Goal: Communication & Community: Answer question/provide support

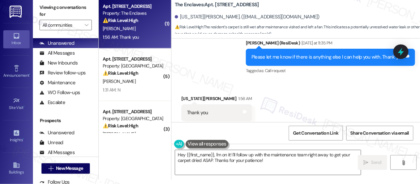
scroll to position [2309, 0]
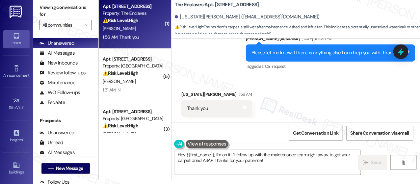
click at [233, 159] on textarea "Hey {{first_name}}, I'm on it! I'll follow up with the maintenance team right a…" at bounding box center [268, 162] width 186 height 25
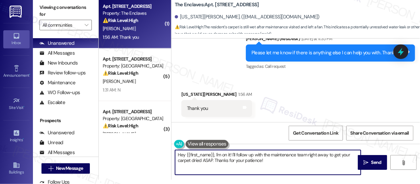
click at [233, 159] on textarea "Hey {{first_name}}, I'm on it! I'll follow up with the maintenance team right a…" at bounding box center [268, 162] width 186 height 25
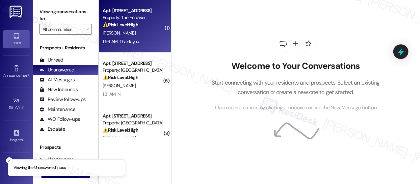
click at [149, 44] on div "1:56 AM: Thank you 1:56 AM: Thank you" at bounding box center [133, 42] width 62 height 8
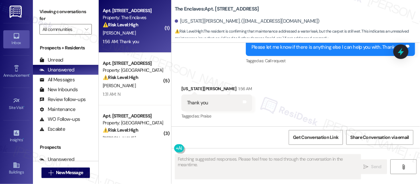
scroll to position [4, 0]
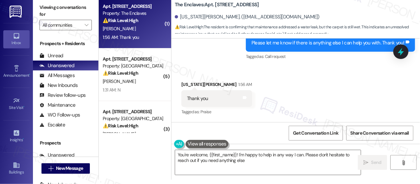
type textarea "You're welcome, {{first_name}}! I'm happy to help in any way I can. Please don'…"
click at [238, 162] on textarea "You're welcome, {{first_name}}! I'm happy to help in any way I can. Please don'…" at bounding box center [268, 162] width 186 height 25
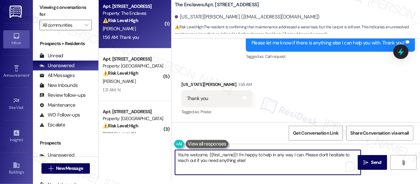
click at [266, 164] on textarea "You're welcome, {{first_name}}! I'm happy to help in any way I can. Please don'…" at bounding box center [268, 162] width 186 height 25
click at [299, 165] on textarea "You're welcome, {{first_name}}! I'm happy to help in any way I can. Please don'…" at bounding box center [268, 162] width 186 height 25
click at [372, 163] on span "Send" at bounding box center [377, 162] width 10 height 7
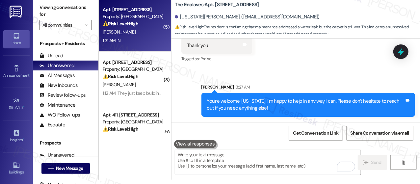
scroll to position [63, 0]
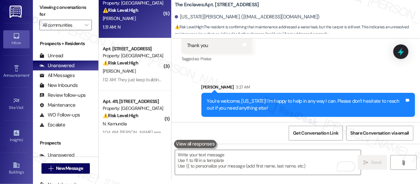
click at [142, 26] on div "1:31 AM: N 1:31 AM: N" at bounding box center [133, 27] width 62 height 8
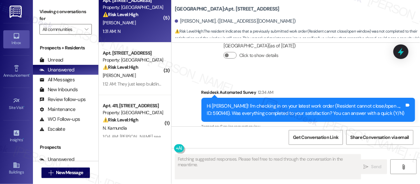
scroll to position [3835, 0]
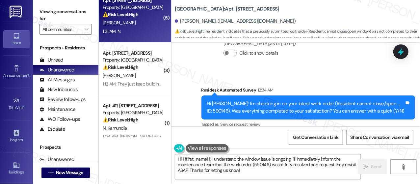
click at [261, 166] on textarea "Hi {{first_name}}, I understand the window issue is ongoing. I'll immediately i…" at bounding box center [268, 167] width 186 height 25
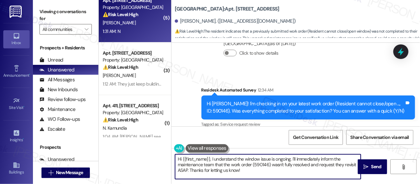
click at [261, 166] on textarea "Hi {{first_name}}, I understand the window issue is ongoing. I'll immediately i…" at bounding box center [268, 167] width 186 height 25
paste textarea "! I'm sorry to hear that the request hasn't been resolved yet. Has the maintena…"
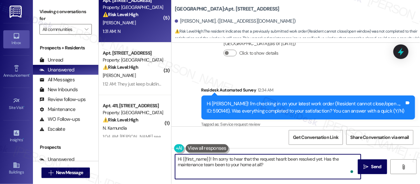
click at [277, 165] on textarea "Hi {{first_name}}! I'm sorry to hear that the request hasn't been resolved yet.…" at bounding box center [268, 167] width 186 height 25
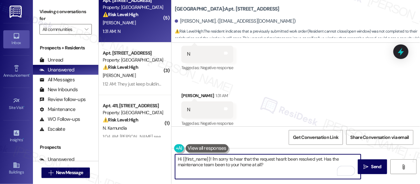
scroll to position [4, 0]
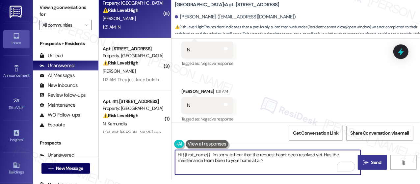
type textarea "Hi {{first_name}}! I'm sorry to hear that the request hasn't been resolved yet.…"
click at [366, 165] on icon "" at bounding box center [366, 162] width 5 height 5
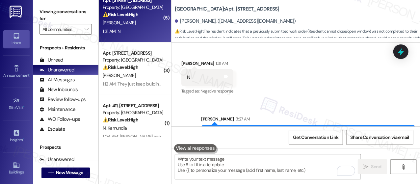
scroll to position [4093, 0]
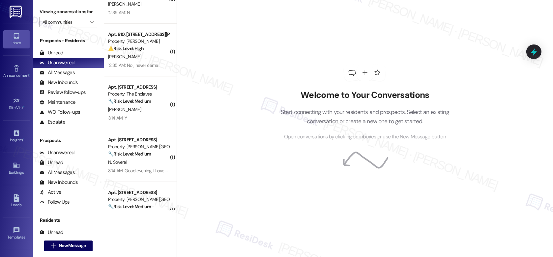
scroll to position [181, 0]
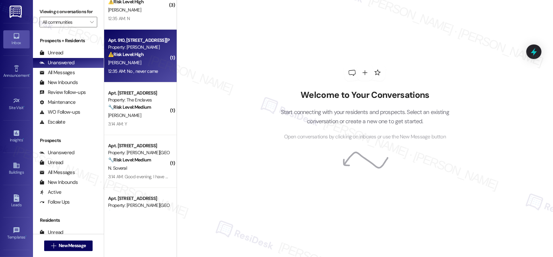
click at [150, 62] on div "[PERSON_NAME]" at bounding box center [138, 63] width 62 height 8
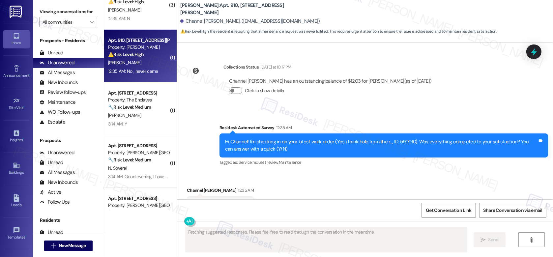
scroll to position [7905, 0]
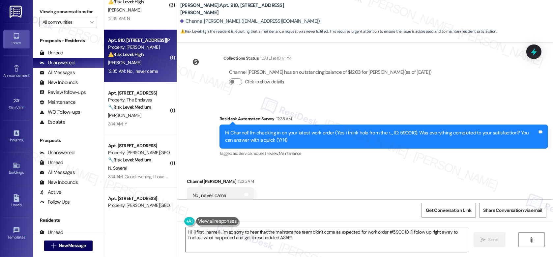
click at [204, 9] on b "YONO: Apt. 910, 1320 W. Somerville Ave" at bounding box center [246, 9] width 132 height 14
copy b "910"
click at [263, 184] on textarea "Hi {{first_name}}, I'm so sorry to hear that the maintenance team didn't come a…" at bounding box center [326, 239] width 281 height 25
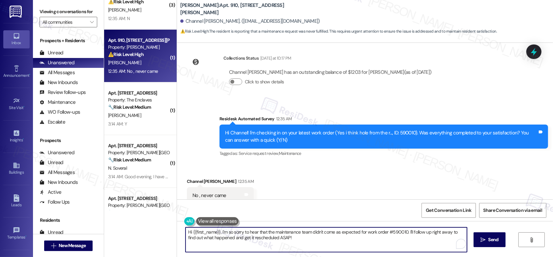
click at [263, 184] on textarea "Hi {{first_name}}, I'm so sorry to hear that the maintenance team didn't come a…" at bounding box center [326, 239] width 281 height 25
click at [300, 184] on textarea "Hi {{first_name}}, I'm so sorry to hear that the maintenance team didn't come a…" at bounding box center [326, 239] width 281 height 25
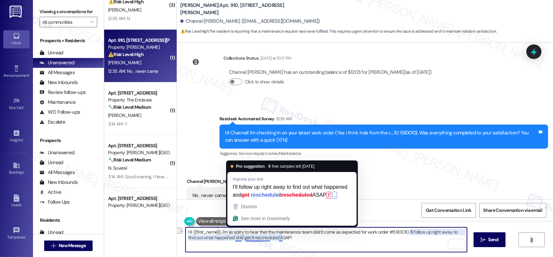
drag, startPoint x: 296, startPoint y: 238, endPoint x: 262, endPoint y: 235, distance: 33.4
click at [262, 184] on textarea "Hi {{first_name}}, I'm so sorry to hear that the maintenance team didn't come a…" at bounding box center [326, 239] width 281 height 25
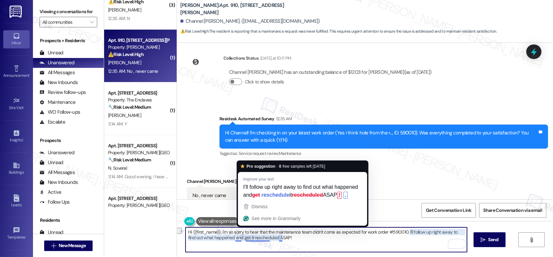
click at [242, 184] on textarea "Hi {{first_name}}, I'm so sorry to hear that the maintenance team didn't come a…" at bounding box center [326, 239] width 281 height 25
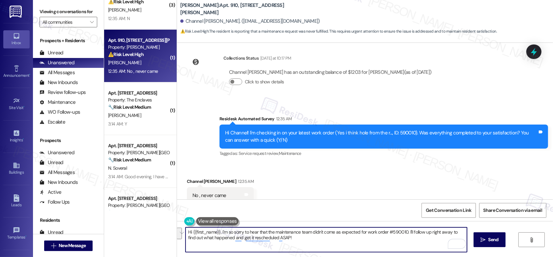
drag, startPoint x: 241, startPoint y: 231, endPoint x: 302, endPoint y: 242, distance: 62.2
click at [302, 184] on textarea "Hi {{first_name}}, I'm so sorry to hear that the maintenance team didn't come a…" at bounding box center [326, 239] width 281 height 25
click at [272, 184] on textarea "Hi {{first_name}}, I'm so sorry for the confusion. Work orders for pest control…" at bounding box center [326, 239] width 281 height 25
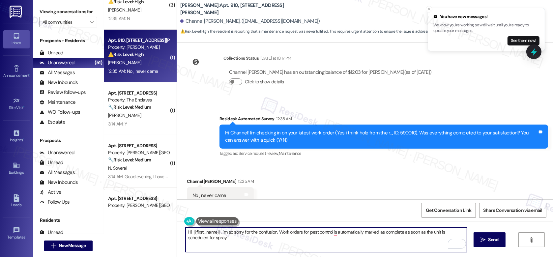
click at [187, 178] on div "Channel Jones 12:35 AM" at bounding box center [220, 182] width 67 height 9
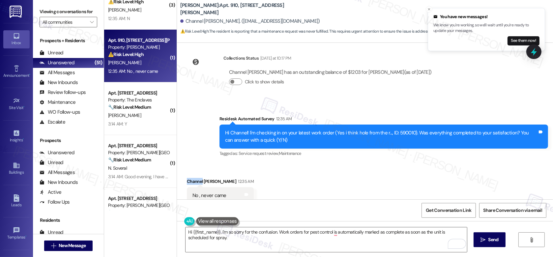
click at [187, 178] on div "Channel Jones 12:35 AM" at bounding box center [220, 182] width 67 height 9
copy div "Channel"
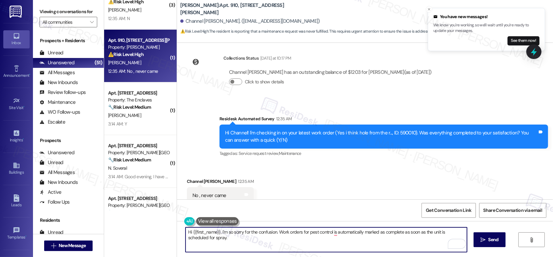
drag, startPoint x: 190, startPoint y: 232, endPoint x: 199, endPoint y: 232, distance: 9.6
click at [199, 184] on textarea "Hi {{first_name}}, I'm so sorry for the confusion. Work orders for pest control…" at bounding box center [326, 239] width 281 height 25
drag, startPoint x: 217, startPoint y: 231, endPoint x: 189, endPoint y: 232, distance: 27.7
click at [189, 184] on textarea "Hi {{first_name}}, I'm so sorry for the confusion. Work orders for pest control…" at bounding box center [326, 239] width 281 height 25
paste textarea "Channel"
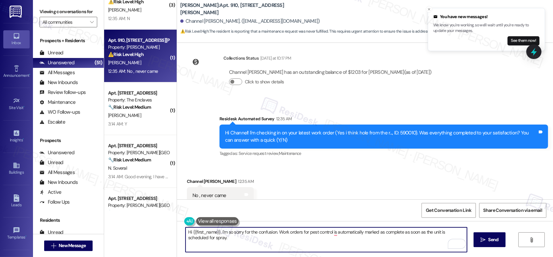
type textarea "Hi Channel, I'm so sorry for the confusion. Work orders for pest control is aut…"
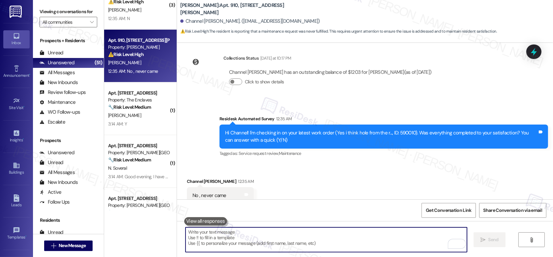
click at [199, 184] on textarea "To enrich screen reader interactions, please activate Accessibility in Grammarl…" at bounding box center [326, 239] width 281 height 25
paste textarea "Hi Channel, I’m so sorry for the confusion. Pest control work orders are automa…"
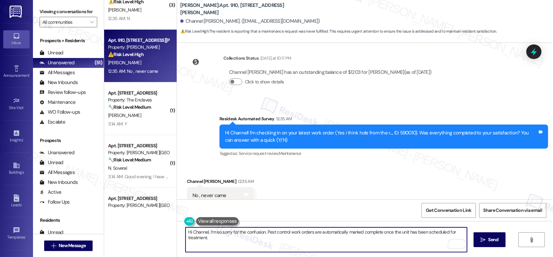
type textarea "Hi Channel, I’m so sorry for the confusion. Pest control work orders are automa…"
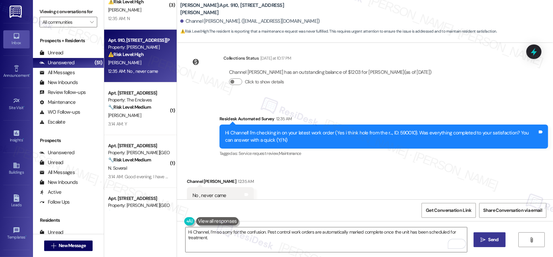
click at [420, 184] on span "Send" at bounding box center [493, 239] width 10 height 7
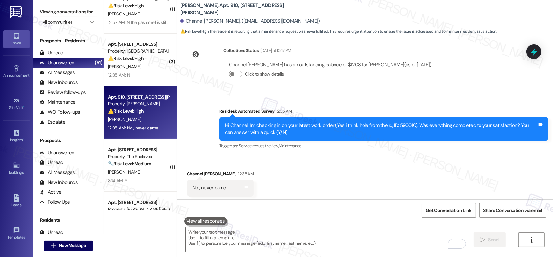
scroll to position [116, 0]
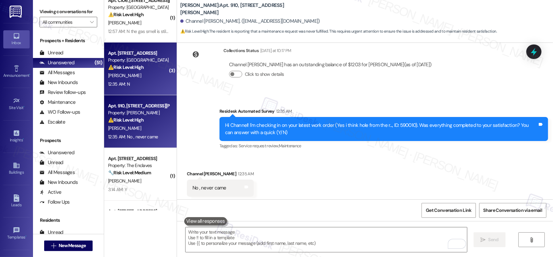
click at [140, 84] on div "12:35 AM: N 12:35 AM: N" at bounding box center [138, 84] width 62 height 8
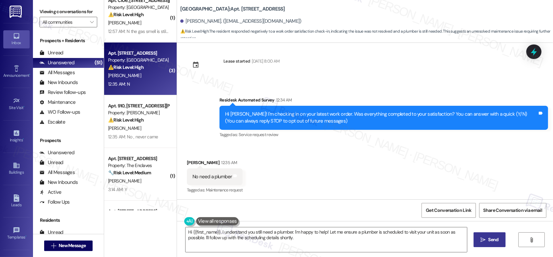
scroll to position [0, 0]
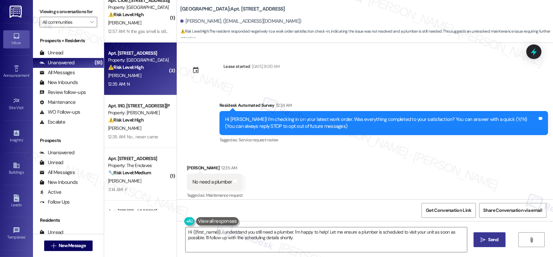
click at [217, 8] on b "York House: Apt. 1006, 5325 Old York Rd" at bounding box center [232, 9] width 105 height 7
copy b "1006"
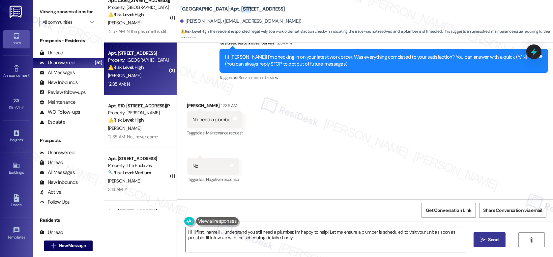
scroll to position [51, 0]
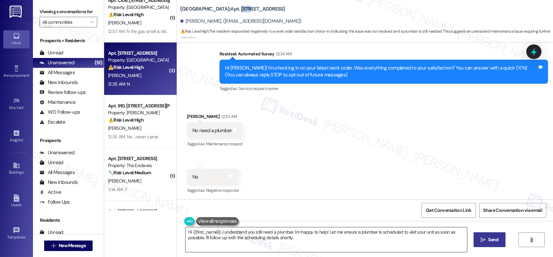
click at [213, 184] on textarea "Hi {{first_name}}, I understand you still need a plumber. I'm happy to help! Le…" at bounding box center [326, 239] width 281 height 25
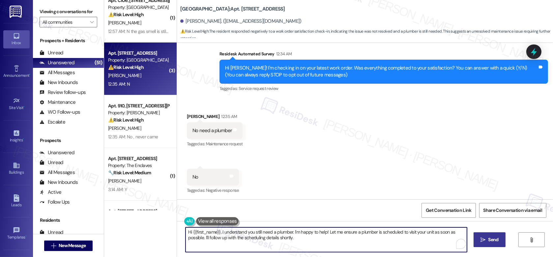
click at [213, 184] on textarea "Hi {{first_name}}, I understand you still need a plumber. I'm happy to help! Le…" at bounding box center [326, 239] width 281 height 25
paste textarea "! I'm sorry to hear that the request hasn't been resolved yet. Has the maintena…"
type textarea "Hi {{first_name}}! I'm sorry to hear that the request hasn't been resolved yet.…"
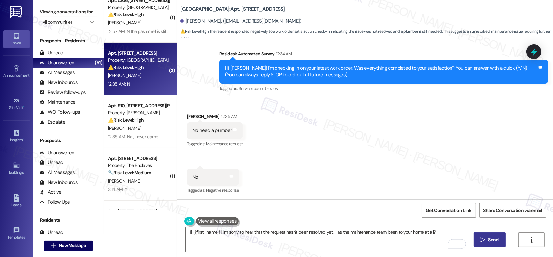
click at [420, 184] on span "Send" at bounding box center [493, 239] width 10 height 7
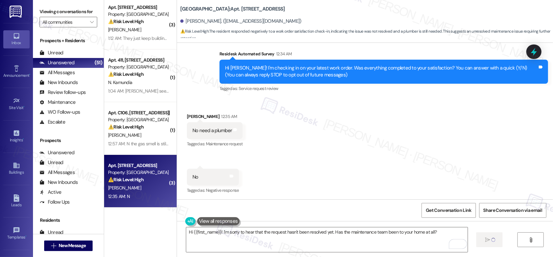
scroll to position [0, 0]
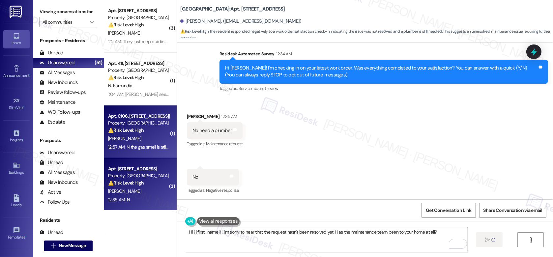
click at [129, 138] on div "S. Archie" at bounding box center [138, 138] width 62 height 8
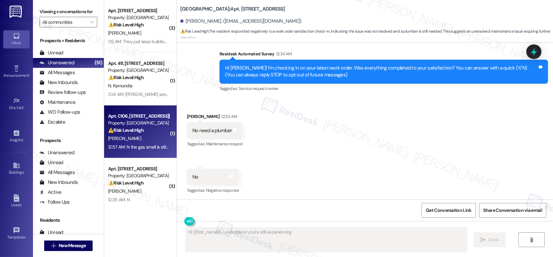
scroll to position [7, 0]
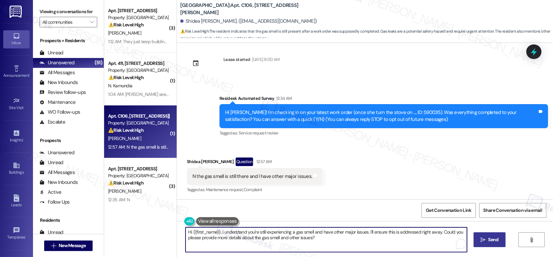
click at [250, 184] on textarea "Hi {{first_name}}, I understand you're still experiencing a gas smell and have …" at bounding box center [326, 239] width 281 height 25
paste textarea "! I'm sorry to hear that the request hasn't been resolved yet. Has the maintena…"
type textarea "Hi {{first_name}}! I'm sorry to hear that the request hasn't been resolved yet.…"
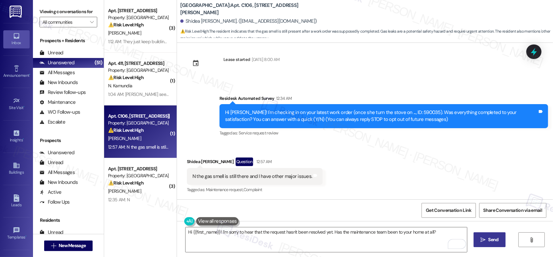
click at [420, 184] on span " Send" at bounding box center [489, 239] width 21 height 7
type textarea "Hi {{first_name}}, I understand you're still experiencing a gas smell and have …"
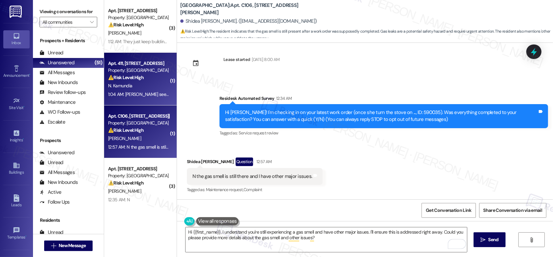
click at [135, 84] on div "N. Kamundia" at bounding box center [138, 86] width 62 height 8
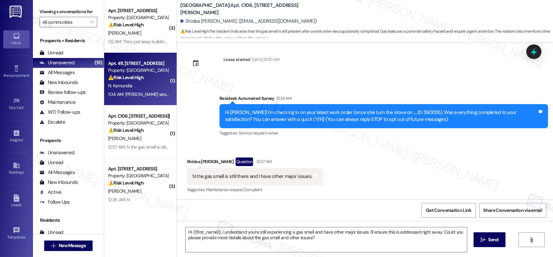
type textarea "Fetching suggested responses. Please feel free to read through the conversation…"
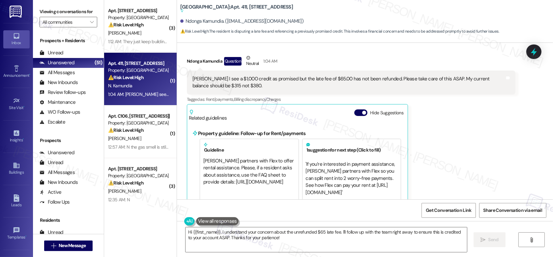
scroll to position [1816, 0]
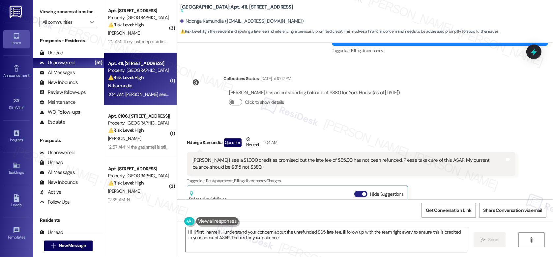
click at [354, 184] on button "Hide Suggestions" at bounding box center [360, 194] width 13 height 7
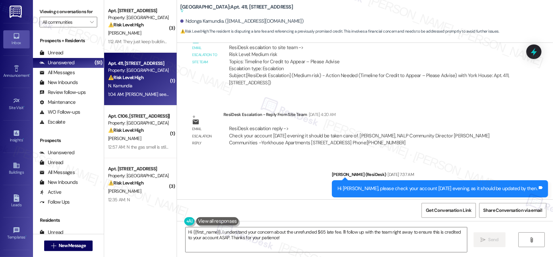
scroll to position [1649, 0]
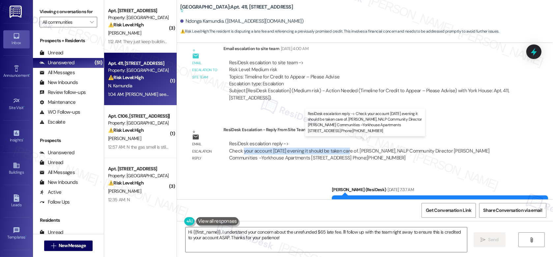
drag, startPoint x: 240, startPoint y: 148, endPoint x: 348, endPoint y: 152, distance: 107.5
click at [348, 152] on div "ResiDesk escalation reply -> Check your account Monday evening it should be tak…" at bounding box center [359, 150] width 261 height 21
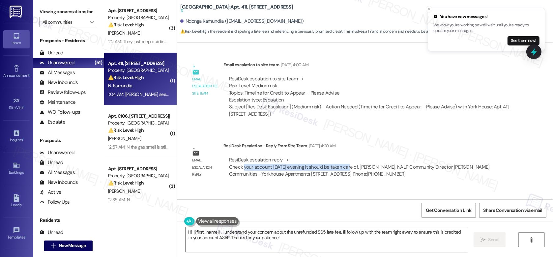
scroll to position [1825, 0]
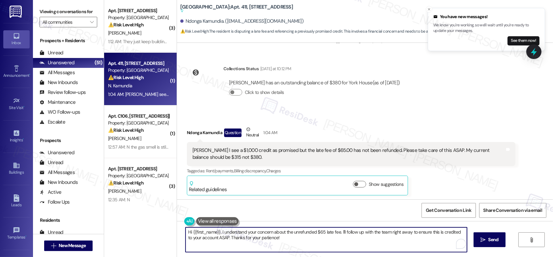
click at [386, 184] on textarea "Hi {{first_name}}, I understand your concern about the unrefunded $65 late fee.…" at bounding box center [326, 239] width 281 height 25
drag, startPoint x: 408, startPoint y: 232, endPoint x: 221, endPoint y: 238, distance: 186.6
click at [221, 184] on textarea "Hi {{first_name}}, I understand your concern about the unrefunded $65 late fee.…" at bounding box center [326, 239] width 281 height 25
type textarea "Hi {{first_name}}, I understand your concern about the unrefunded $65 late fee.…"
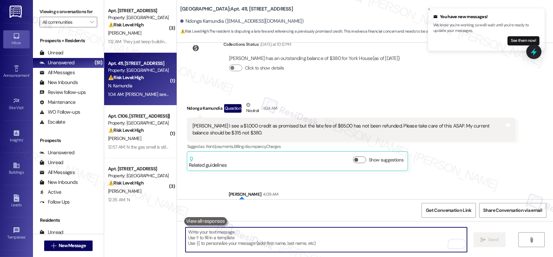
scroll to position [1872, 0]
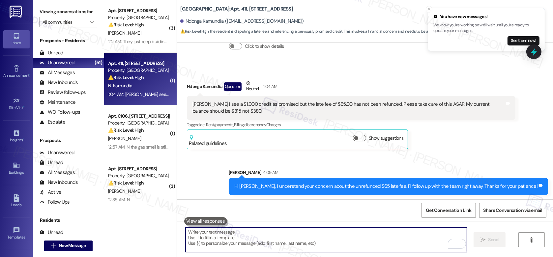
click at [273, 184] on textarea "To enrich screen reader interactions, please activate Accessibility in Grammarl…" at bounding box center [326, 239] width 281 height 25
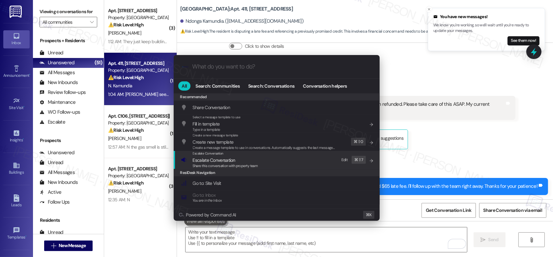
click at [218, 158] on span "Escalate Conversation" at bounding box center [214, 160] width 43 height 6
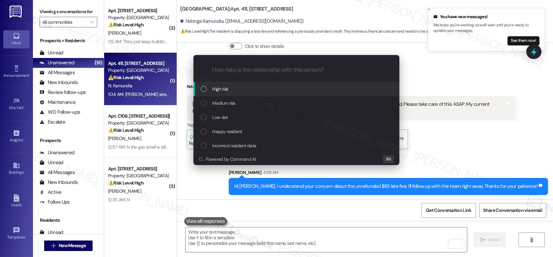
click at [245, 84] on div "High risk" at bounding box center [296, 89] width 206 height 14
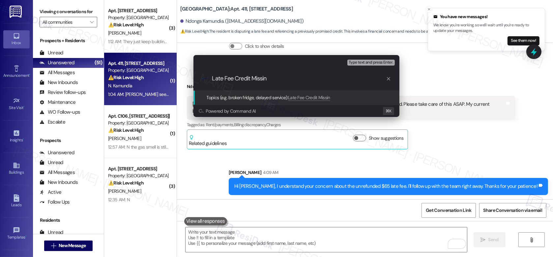
type input "Late Fee Credit Missing"
click at [247, 81] on input "Late Fee Credit Missing" at bounding box center [299, 78] width 174 height 7
click at [247, 80] on input "Late Fee Credit Missing" at bounding box center [299, 78] width 174 height 7
click at [219, 78] on input "Topics (e.g. broken fridge, delayed service)" at bounding box center [301, 78] width 179 height 7
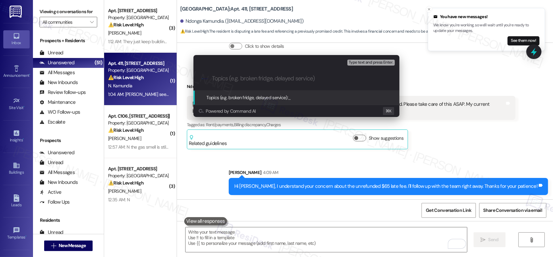
paste input "Late Fee Credit Not Applied"
type input "Late Fee Credit Not Applied"
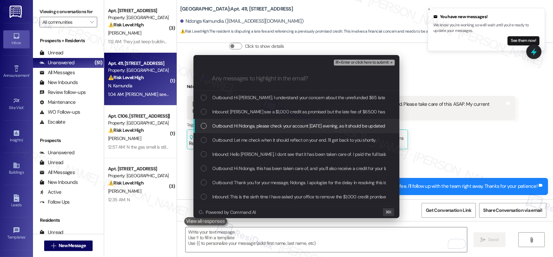
click at [282, 127] on span "Outbound: Hi Ndonga, please check your account on Monday evening, as it should …" at bounding box center [307, 125] width 189 height 7
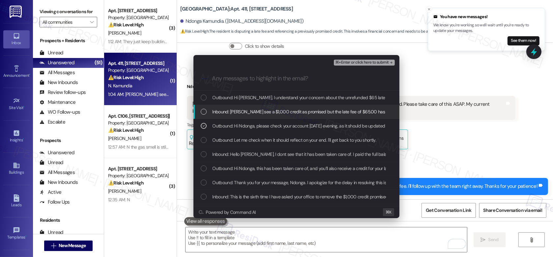
click at [284, 111] on span "Inbound: Emily I see a $1,000 credit as promised but the late fee of $65.00 has…" at bounding box center [391, 111] width 356 height 7
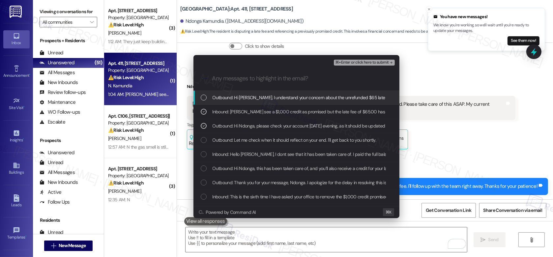
click at [284, 98] on span "Outbound: Hi Ndonga, I understand your concern about the unrefunded $65 late fe…" at bounding box center [364, 97] width 302 height 7
click at [353, 62] on span "⌘+Enter or click here to submit" at bounding box center [361, 62] width 53 height 5
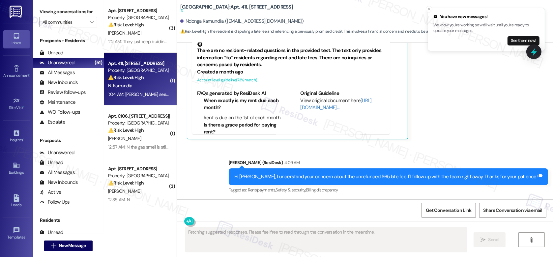
scroll to position [2076, 0]
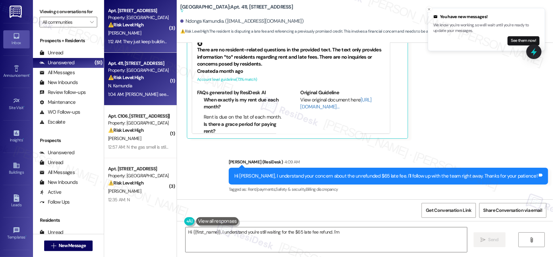
type textarea "Hi {{first_name}}, I understand you're still waiting for the $65 late fee refun…"
click at [135, 36] on div "V. Asiamah" at bounding box center [138, 33] width 62 height 8
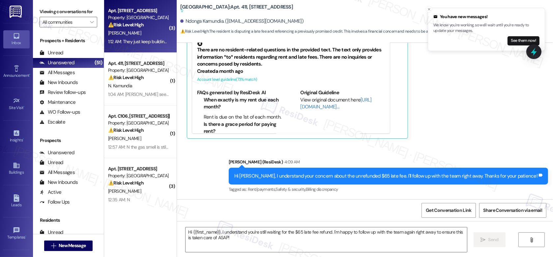
type textarea "Fetching suggested responses. Please feel free to read through the conversation…"
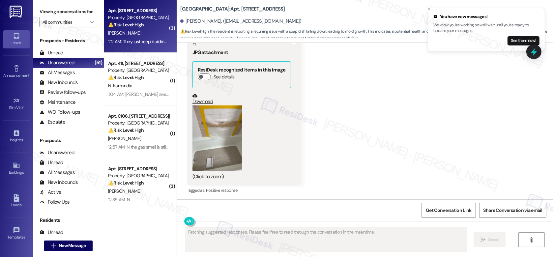
scroll to position [4984, 0]
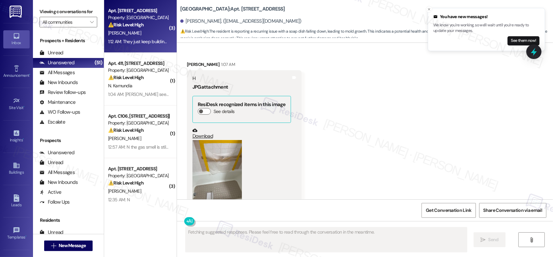
click at [221, 140] on button "Zoom image" at bounding box center [216, 173] width 49 height 66
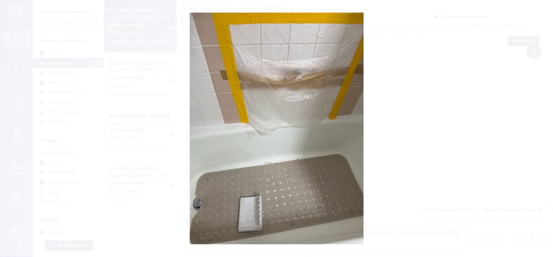
click at [420, 139] on button "Unzoom image" at bounding box center [276, 128] width 553 height 257
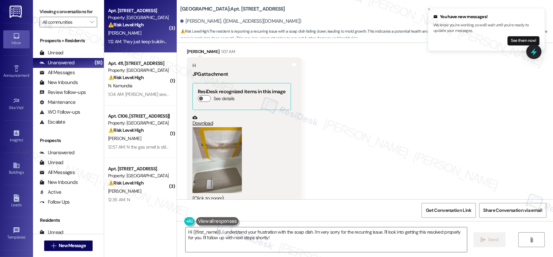
scroll to position [5088, 0]
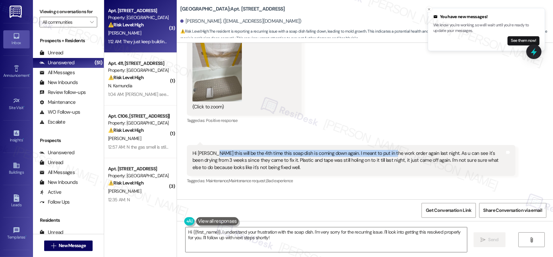
drag, startPoint x: 209, startPoint y: 108, endPoint x: 384, endPoint y: 107, distance: 174.3
click at [384, 150] on div "Hi Emily this will be the 4th time this soap dish is coming down again. I meant…" at bounding box center [348, 160] width 312 height 21
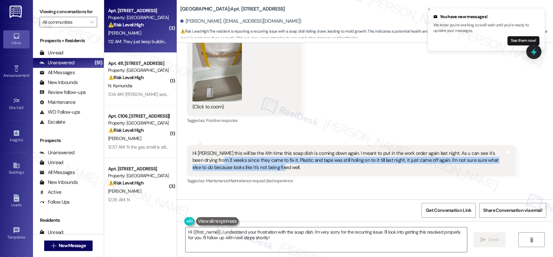
drag, startPoint x: 198, startPoint y: 117, endPoint x: 287, endPoint y: 121, distance: 88.7
click at [287, 150] on div "Hi Emily this will be the 4th time this soap dish is coming down again. I meant…" at bounding box center [348, 160] width 312 height 21
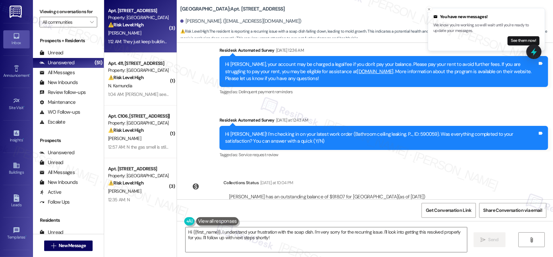
scroll to position [4787, 0]
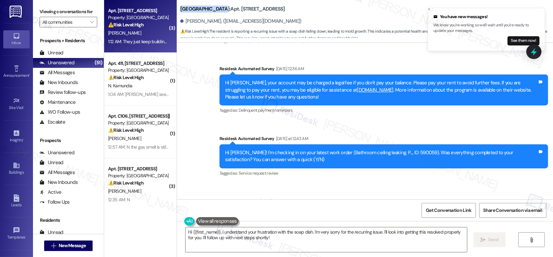
drag, startPoint x: 177, startPoint y: 8, endPoint x: 215, endPoint y: 9, distance: 38.2
click at [215, 9] on b "Fountain Gardens: Apt. A316, 2901 Welsh Rd" at bounding box center [232, 9] width 105 height 7
copy b "Fountain Gardens"
click at [234, 8] on b "Fountain Gardens: Apt. A316, 2901 Welsh Rd" at bounding box center [232, 9] width 105 height 7
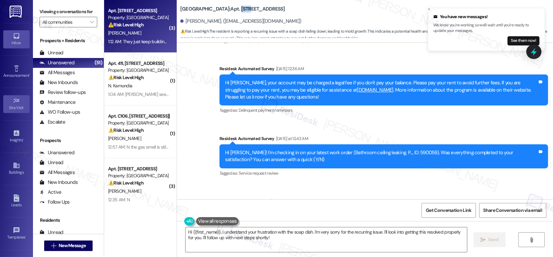
copy b "A316"
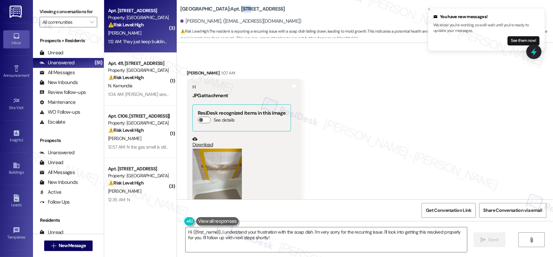
scroll to position [5089, 0]
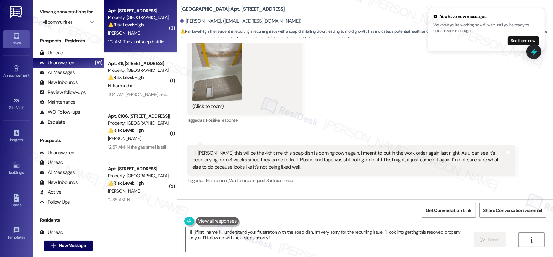
click at [214, 184] on div "They just keep building up with the cement or whatever they use instead of scra…" at bounding box center [348, 217] width 312 height 14
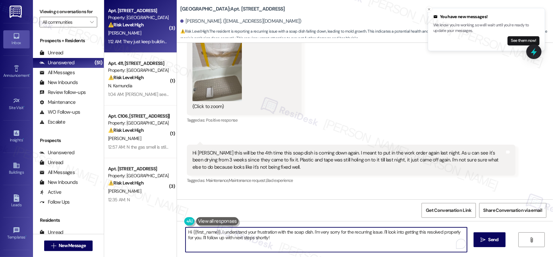
click at [276, 184] on textarea "Hi {{first_name}}, I understand your frustration with the soap dish. I'm very s…" at bounding box center [326, 239] width 281 height 25
drag, startPoint x: 307, startPoint y: 239, endPoint x: 199, endPoint y: 239, distance: 108.1
click at [199, 184] on textarea "Hi {{first_name}}, I understand your frustration with the soap dish. I'm very s…" at bounding box center [326, 239] width 281 height 25
drag, startPoint x: 385, startPoint y: 232, endPoint x: 386, endPoint y: 238, distance: 6.3
click at [386, 184] on textarea "Hi {{first_name}}, I understand your frustration with the soap dish. I'm very s…" at bounding box center [326, 239] width 281 height 25
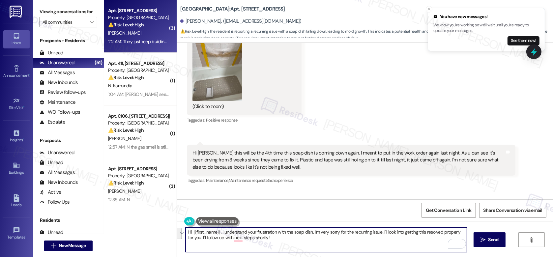
drag, startPoint x: 384, startPoint y: 233, endPoint x: 387, endPoint y: 237, distance: 5.1
click at [387, 184] on textarea "Hi {{first_name}}, I understand your frustration with the soap dish. I'm very s…" at bounding box center [326, 239] width 281 height 25
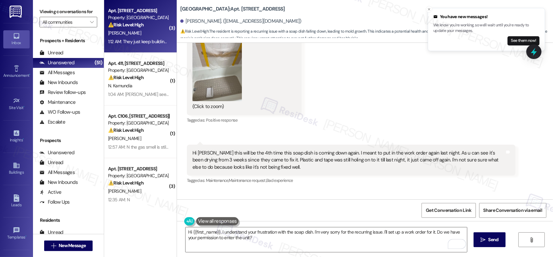
click at [190, 22] on div "Vanessa Asiamah. (vasiamah88@gmail.com)" at bounding box center [240, 21] width 121 height 7
copy div "Vanessa"
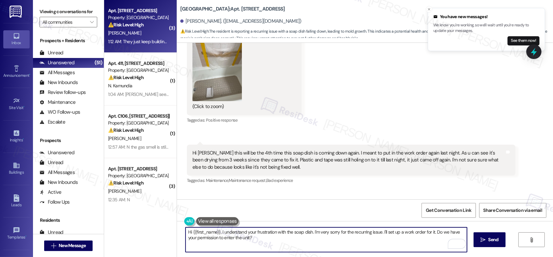
drag, startPoint x: 189, startPoint y: 232, endPoint x: 216, endPoint y: 232, distance: 27.3
click at [216, 184] on textarea "Hi {{first_name}}, I understand your frustration with the soap dish. I'm very s…" at bounding box center [326, 239] width 281 height 25
paste textarea "Vanessa"
type textarea "Hi Vanessa, I understand your frustration with the soap dish. I'm very sorry fo…"
drag, startPoint x: 248, startPoint y: 237, endPoint x: 178, endPoint y: 227, distance: 70.8
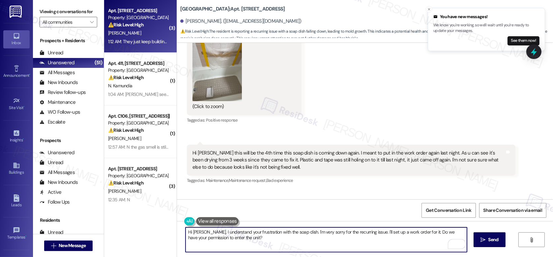
click at [182, 184] on div "Hi Vanessa, I understand your frustration with the soap dish. I'm very sorry fo…" at bounding box center [323, 239] width 282 height 25
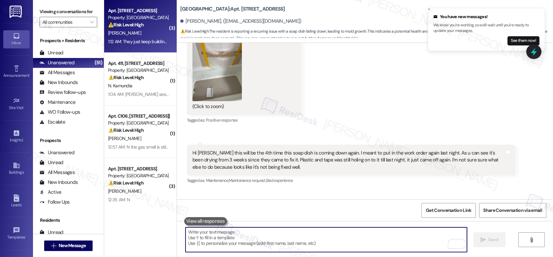
click at [199, 184] on textarea "To enrich screen reader interactions, please activate Accessibility in Grammarl…" at bounding box center [326, 239] width 281 height 25
paste textarea "Hi Vanessa, I understand your frustration with the soap dish and I’m very sorry…"
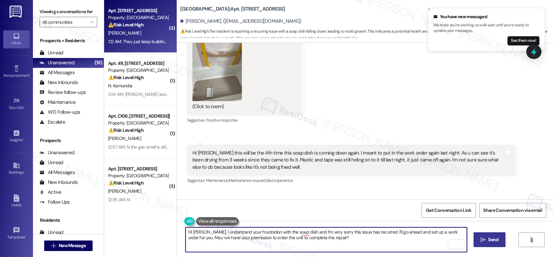
type textarea "Hi Vanessa, I understand your frustration with the soap dish and I’m very sorry…"
click at [420, 184] on span " Send" at bounding box center [489, 239] width 21 height 7
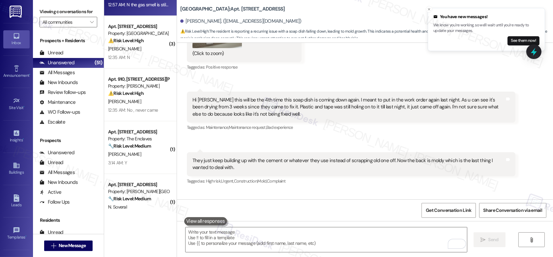
scroll to position [152, 0]
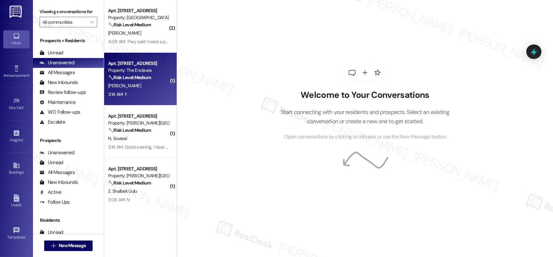
click at [141, 87] on div "[PERSON_NAME]" at bounding box center [138, 86] width 62 height 8
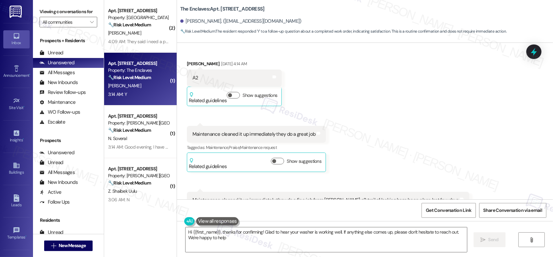
type textarea "Hi {{first_name}}, thanks for confirming! Glad to hear your washer is working w…"
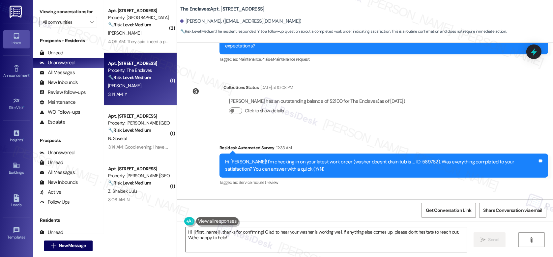
scroll to position [2837, 0]
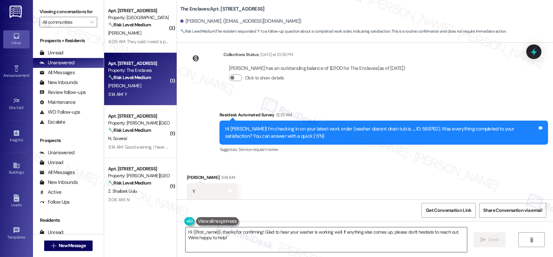
click at [257, 242] on textarea "Hi {{first_name}}, thanks for confirming! Glad to hear your washer is working w…" at bounding box center [326, 239] width 281 height 25
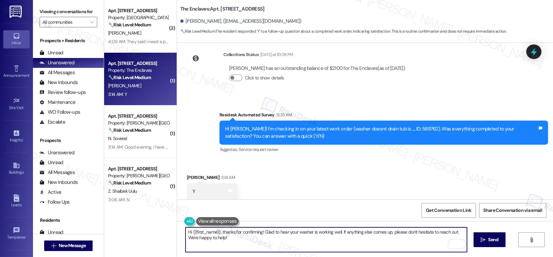
click at [355, 241] on textarea "Hi {{first_name}}, thanks for confirming! Glad to hear your washer is working w…" at bounding box center [326, 239] width 281 height 25
click at [488, 240] on span "Send" at bounding box center [493, 239] width 10 height 7
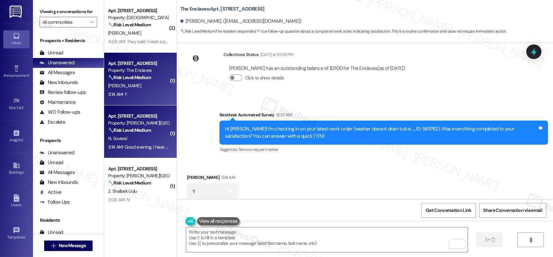
type textarea "Fetching suggested responses. Please feel free to read through the conversation…"
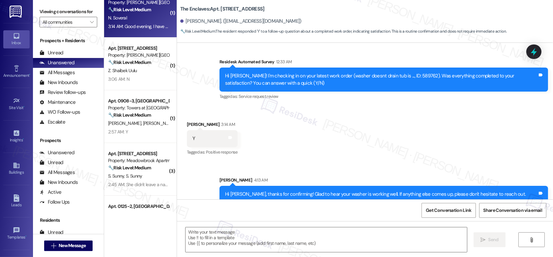
scroll to position [122, 0]
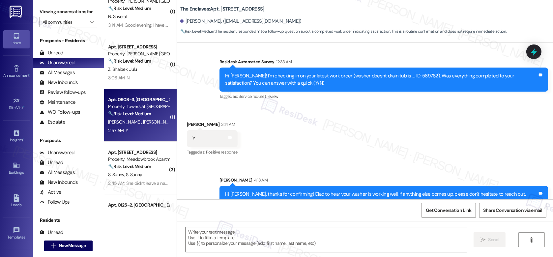
click at [139, 140] on div "Apt. 0908-3, 8440 Limekiln Pike Property: Towers at Wyncote 🔧 Risk Level: Mediu…" at bounding box center [140, 115] width 72 height 53
type textarea "Fetching suggested responses. Please feel free to read through the conversation…"
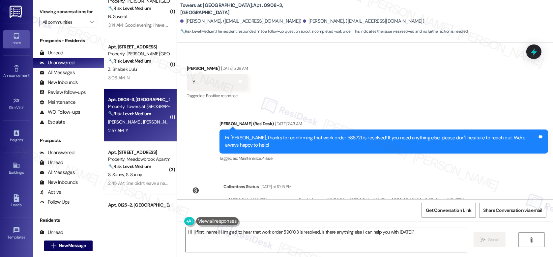
scroll to position [1137, 0]
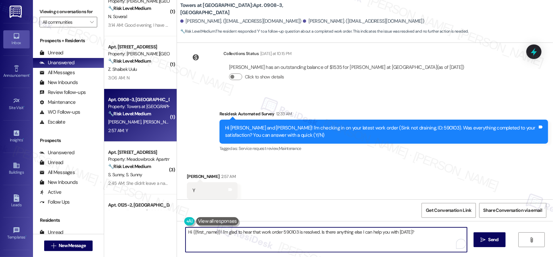
click at [274, 246] on textarea "Hi {{first_name}}! I'm glad to hear that work order 590103 is resolved. Is ther…" at bounding box center [326, 239] width 281 height 25
drag, startPoint x: 228, startPoint y: 232, endPoint x: 324, endPoint y: 234, distance: 95.6
click at [324, 234] on textarea "Hi {{first_name}}! I'm glad to hear that work order 590103 is resolved. Is ther…" at bounding box center [326, 239] width 281 height 25
click at [321, 239] on textarea "Hi {{first_name}}! I'm glad to hear that work order 590103 is resolved. Is ther…" at bounding box center [326, 239] width 281 height 25
click at [415, 235] on textarea "Hi {{first_name}}! I'm glad to hear that work order 590103 is resolved. Is ther…" at bounding box center [326, 239] width 281 height 25
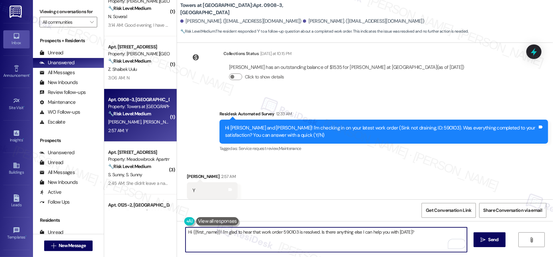
click at [188, 173] on div "Dawn Sumpter-Dixon 2:57 AM" at bounding box center [212, 177] width 51 height 9
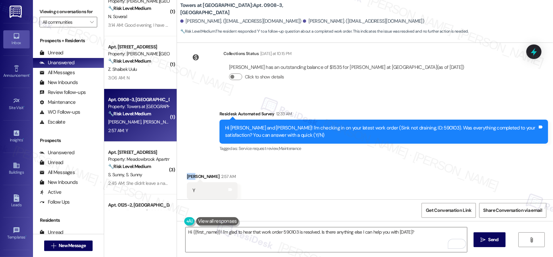
click at [188, 173] on div "Dawn Sumpter-Dixon 2:57 AM" at bounding box center [212, 177] width 51 height 9
copy div "Dawn"
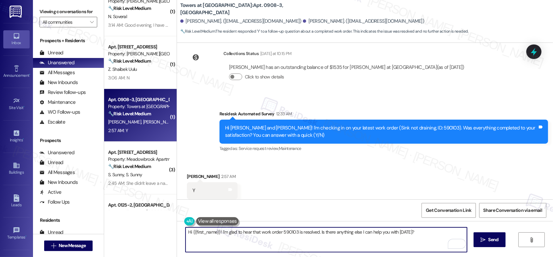
drag, startPoint x: 188, startPoint y: 232, endPoint x: 216, endPoint y: 233, distance: 27.7
click at [216, 233] on textarea "Hi {{first_name}}! I'm glad to hear that work order 590103 is resolved. Is ther…" at bounding box center [326, 239] width 281 height 25
paste textarea "Dawn"
click at [421, 237] on textarea "Hi Dawn! I'm glad to hear that work order 590103 is resolved. Is there anything…" at bounding box center [326, 239] width 281 height 25
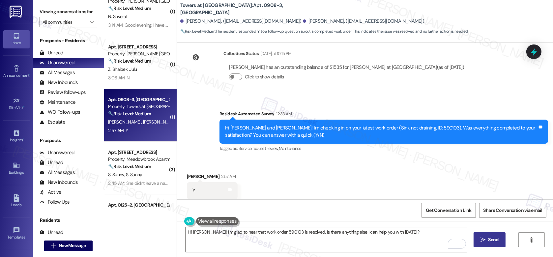
click at [489, 243] on button " Send" at bounding box center [489, 239] width 32 height 15
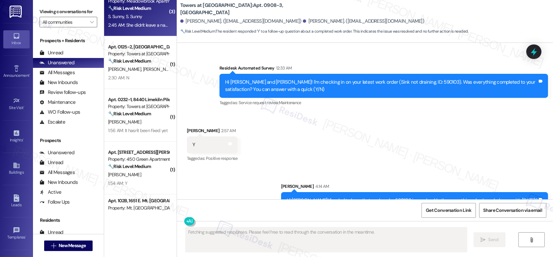
scroll to position [392, 0]
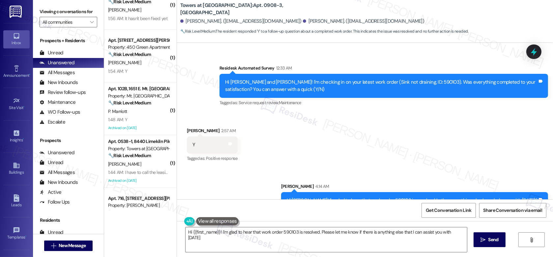
type textarea "Hi {{first_name}}! I'm glad to hear that work order 590103 is resolved. Please …"
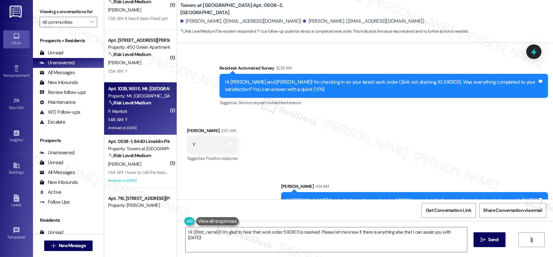
click at [146, 108] on div "P. Marriott" at bounding box center [138, 111] width 62 height 8
type textarea "Fetching suggested responses. Please feel free to read through the conversation…"
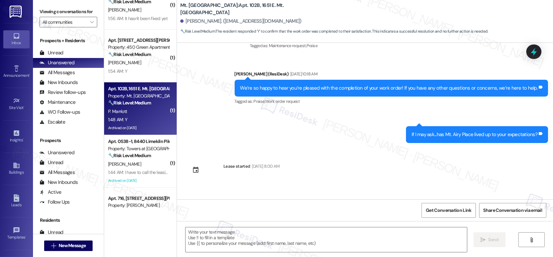
click at [145, 111] on div "P. Marriott" at bounding box center [138, 111] width 62 height 8
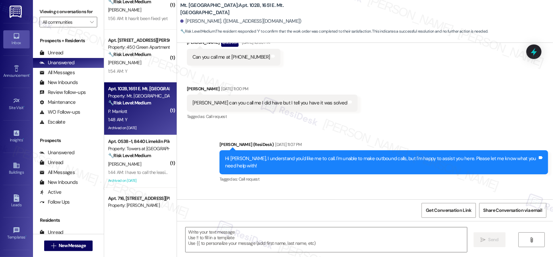
type textarea "Fetching suggested responses. Please feel free to read through the conversation…"
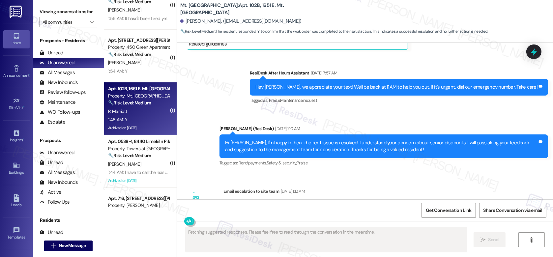
scroll to position [5123, 0]
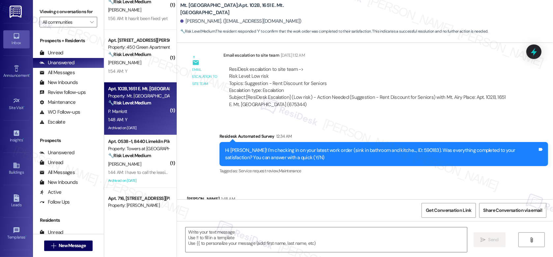
click at [254, 181] on div "Received via SMS Patricia Marriott 1:48 AM Y Tags and notes Tagged as: Positive…" at bounding box center [365, 209] width 376 height 56
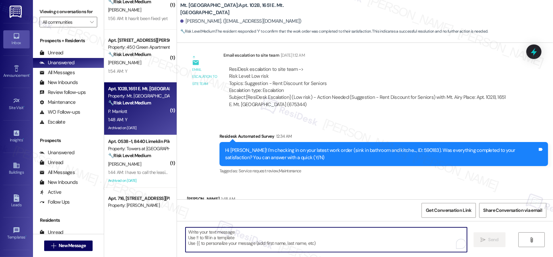
click at [241, 237] on textarea "To enrich screen reader interactions, please activate Accessibility in Grammarl…" at bounding box center [326, 239] width 281 height 25
paste textarea "Hi {{first_name}}, I'm so glad to hear the work order was completed to your sat…"
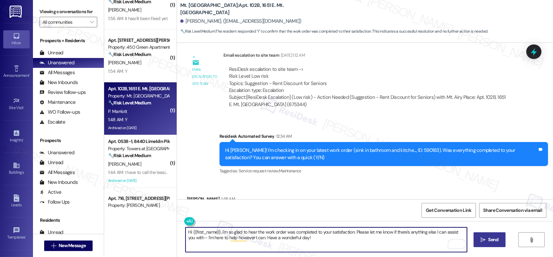
type textarea "Hi {{first_name}}, I'm so glad to hear the work order was completed to your sat…"
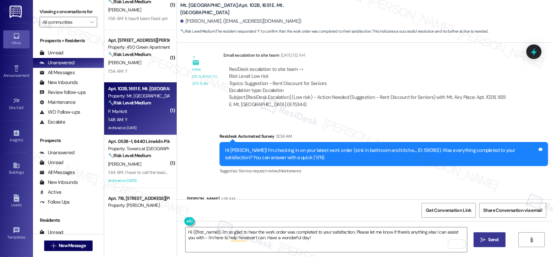
click at [483, 240] on icon "" at bounding box center [482, 239] width 5 height 5
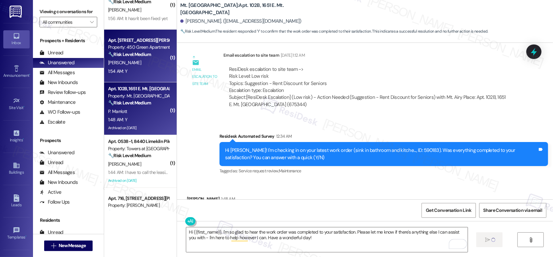
click at [141, 74] on div "1:54 AM: Y 1:54 AM: Y" at bounding box center [138, 71] width 62 height 8
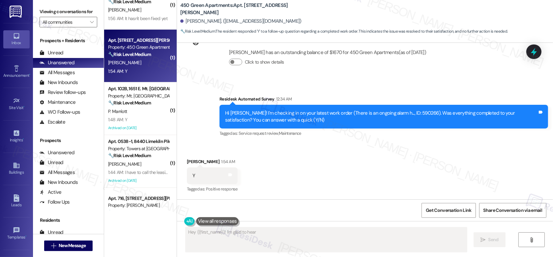
scroll to position [496, 0]
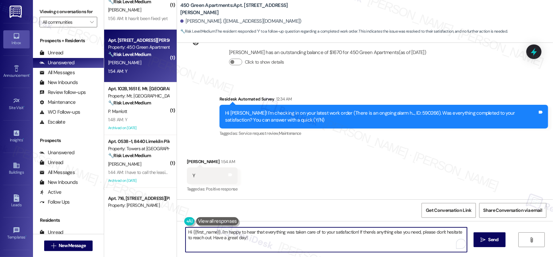
click at [231, 240] on textarea "Hi {{first_name}}, I'm happy to hear that everything was taken care of to your …" at bounding box center [326, 239] width 281 height 25
paste textarea "so glad to hear the work order was completed to your satisfaction. Please let m…"
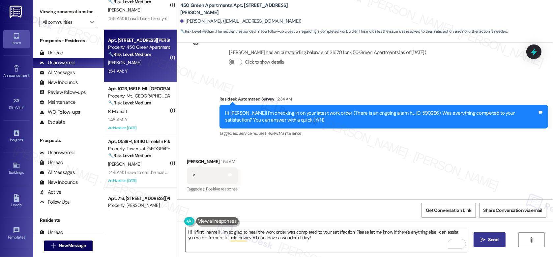
click at [481, 238] on icon "" at bounding box center [482, 239] width 5 height 5
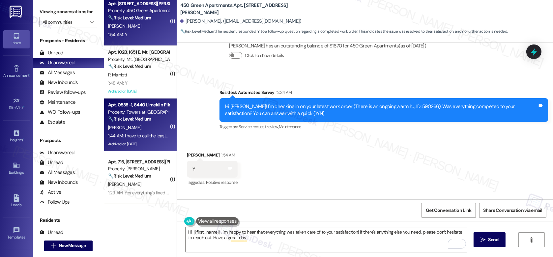
type textarea "Hi {{first_name}}, I'm happy to hear that everything was taken care of to your …"
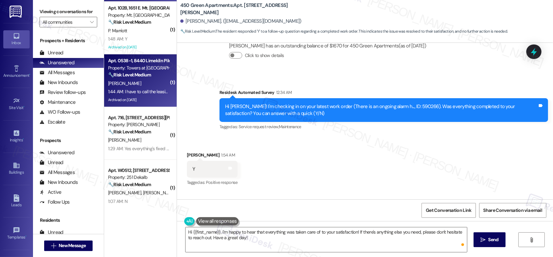
scroll to position [488, 0]
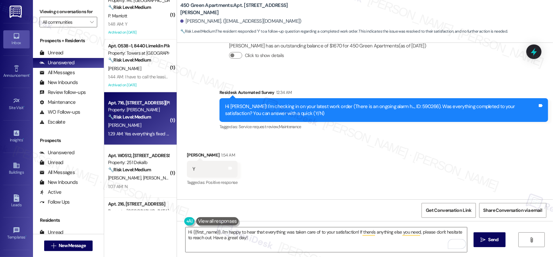
click at [139, 125] on div "D. Hatten" at bounding box center [138, 125] width 62 height 8
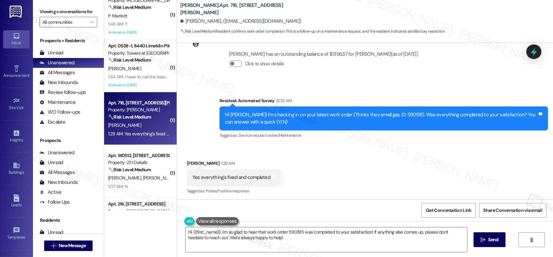
scroll to position [449, 0]
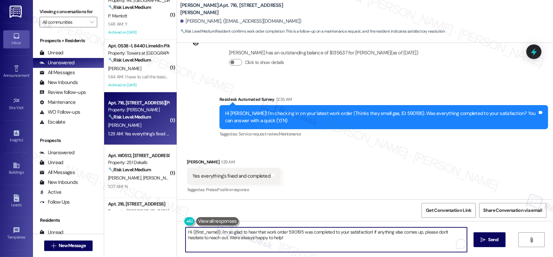
click at [213, 234] on textarea "Hi {{first_name}}, I'm so glad to hear that work order 590195 was completed to …" at bounding box center [326, 239] width 281 height 25
paste textarea "e work order was completed to your satisfaction. Please let me know if there's …"
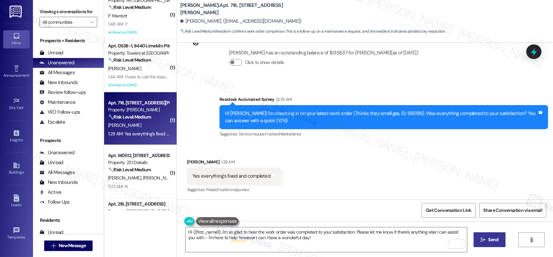
click at [487, 239] on span "Send" at bounding box center [493, 239] width 13 height 7
type textarea "Hi {{first_name}}, I'm so glad to hear that work order 590195 was completed to …"
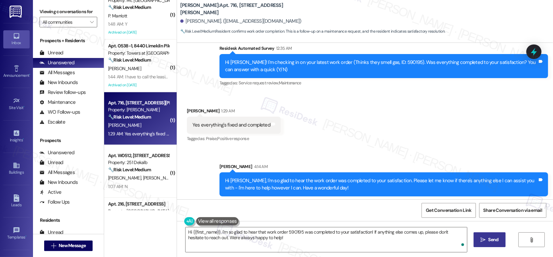
scroll to position [502, 0]
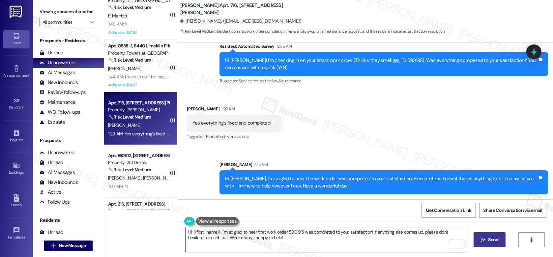
click at [249, 235] on textarea "Hi {{first_name}}, I'm so glad to hear that work order 590195 was completed to …" at bounding box center [326, 239] width 281 height 25
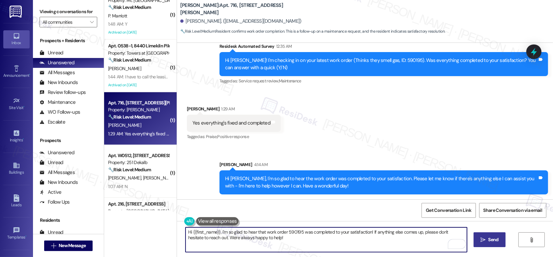
click at [249, 235] on textarea "Hi {{first_name}}, I'm so glad to hear that work order 590195 was completed to …" at bounding box center [326, 239] width 281 height 25
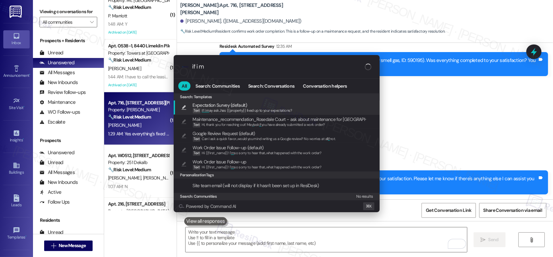
type input "if i m"
click at [250, 110] on span "If I m ay ask...has {{property}} lived up to your expectations?" at bounding box center [247, 110] width 90 height 5
type textarea "If I may ask...has {{property}} lived up to your expectations?"
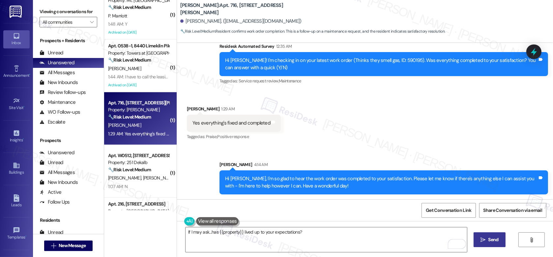
click at [495, 243] on button " Send" at bounding box center [489, 239] width 32 height 15
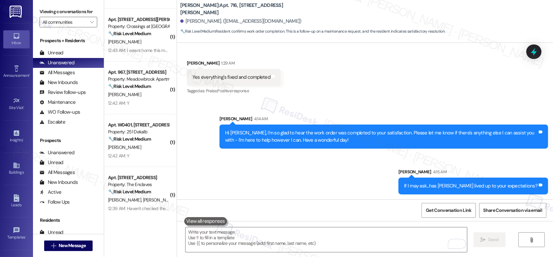
scroll to position [790, 0]
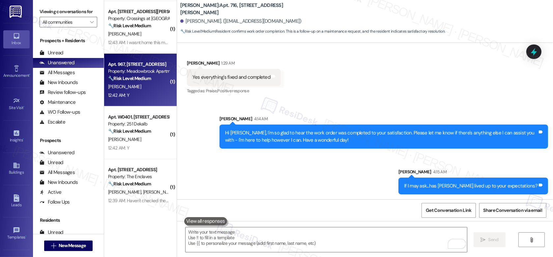
click at [140, 93] on div "12:42 AM: Y 12:42 AM: Y" at bounding box center [138, 95] width 62 height 8
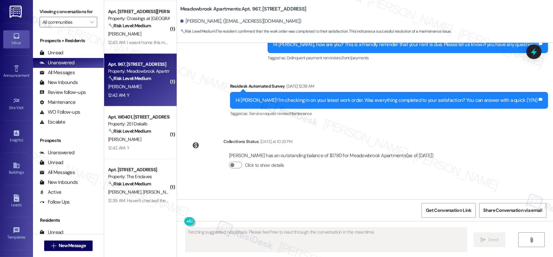
scroll to position [1193, 0]
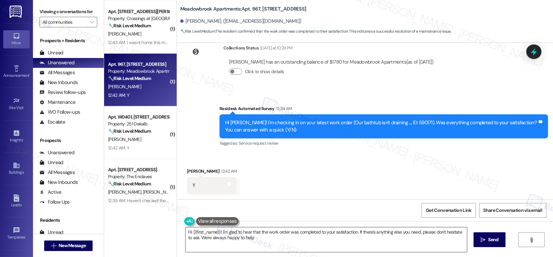
type textarea "Hi {{first_name}}! I'm glad to hear that the work order was completed to your s…"
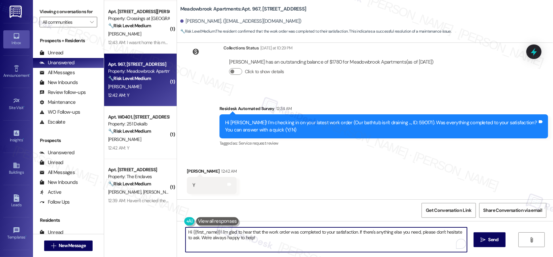
click at [277, 243] on textarea "Hi {{first_name}}! I'm glad to hear that the work order was completed to your s…" at bounding box center [326, 239] width 281 height 25
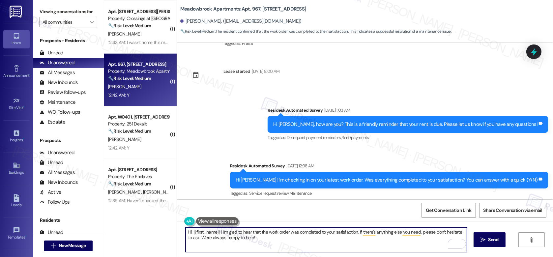
scroll to position [1117, 0]
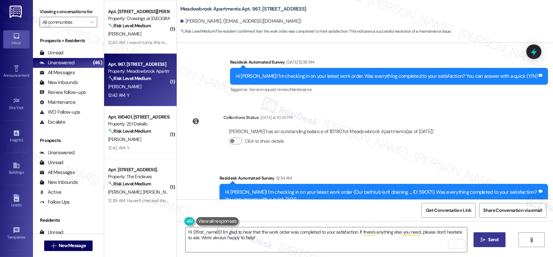
click at [476, 239] on button " Send" at bounding box center [489, 239] width 32 height 15
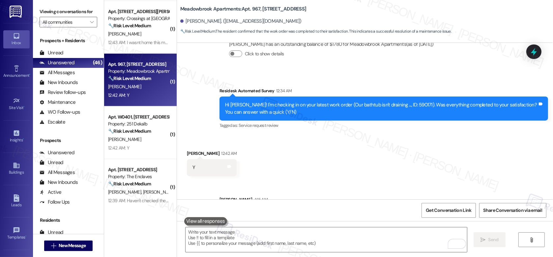
scroll to position [1246, 0]
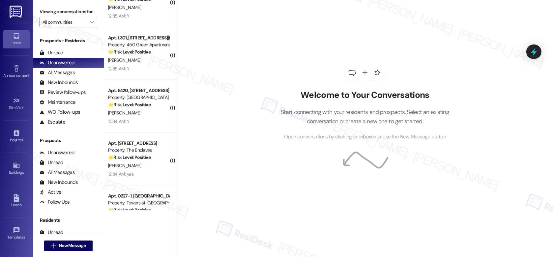
scroll to position [2004, 0]
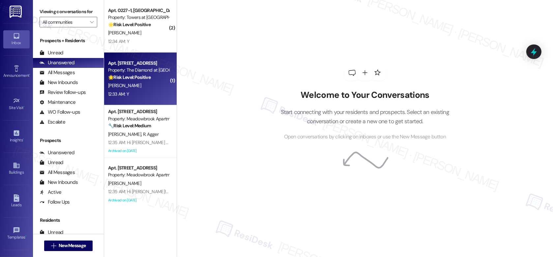
click at [148, 82] on div "[PERSON_NAME]" at bounding box center [138, 85] width 62 height 8
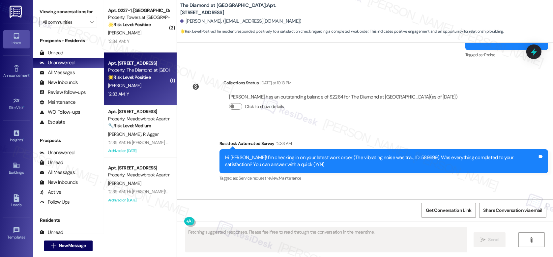
scroll to position [1128, 0]
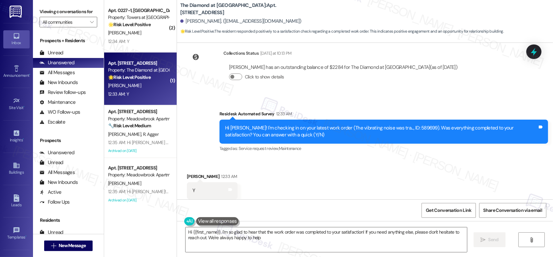
type textarea "Hi {{first_name}}, I'm so glad to hear that the work order was completed to you…"
click at [269, 238] on textarea "Hi {{first_name}}, I'm so glad to hear that the work order was completed to you…" at bounding box center [326, 239] width 281 height 25
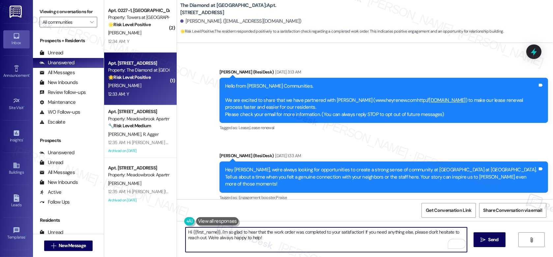
scroll to position [0, 0]
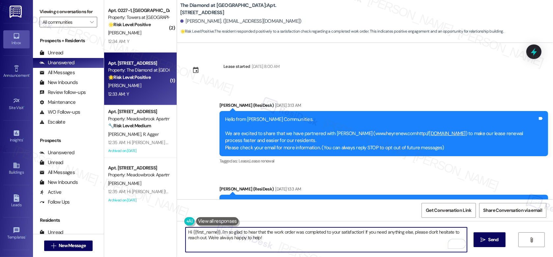
click at [291, 243] on textarea "Hi {{first_name}}, I'm so glad to hear that the work order was completed to you…" at bounding box center [326, 239] width 281 height 25
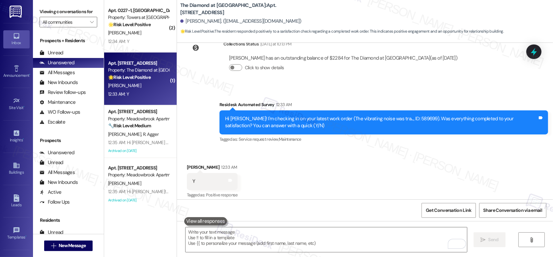
scroll to position [1181, 0]
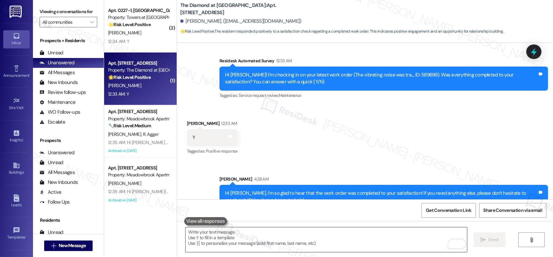
click at [257, 238] on textarea "To enrich screen reader interactions, please activate Accessibility in Grammarl…" at bounding box center [326, 239] width 281 height 25
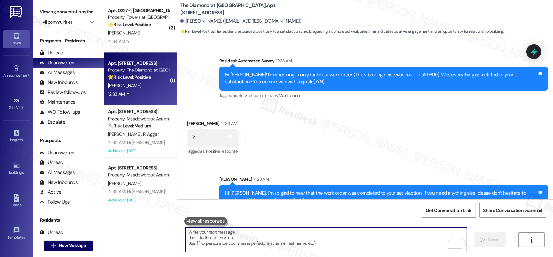
click at [257, 238] on textarea "To enrich screen reader interactions, please activate Accessibility in Grammarl…" at bounding box center [326, 239] width 281 height 25
click at [254, 231] on textarea "To enrich screen reader interactions, please activate Accessibility in Grammarl…" at bounding box center [326, 239] width 281 height 25
click at [257, 237] on textarea "To enrich screen reader interactions, please activate Accessibility in Grammarl…" at bounding box center [326, 239] width 281 height 25
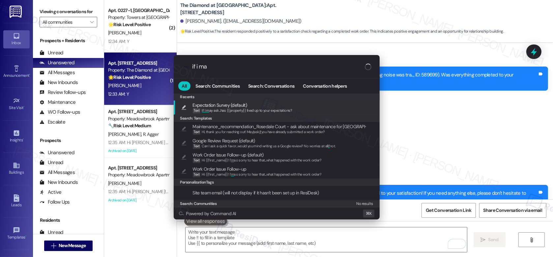
type input "if i may"
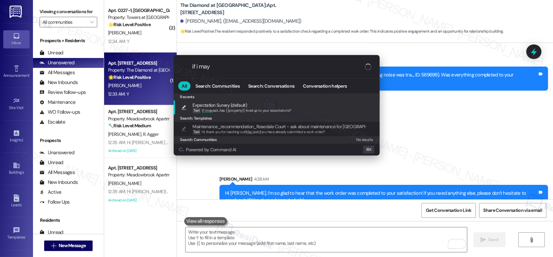
click at [247, 107] on span "Expectation Survey (default)" at bounding box center [242, 104] width 99 height 7
type textarea "If I may ask...has {{property}} lived up to your expectations?"
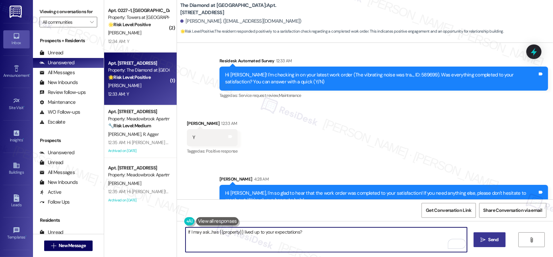
click at [482, 243] on button " Send" at bounding box center [489, 239] width 32 height 15
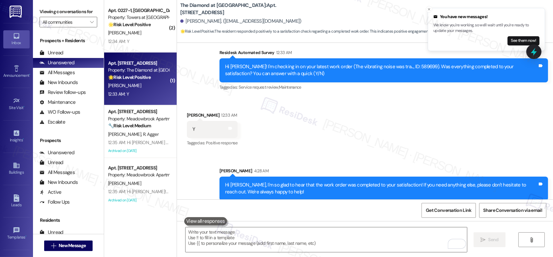
scroll to position [1226, 0]
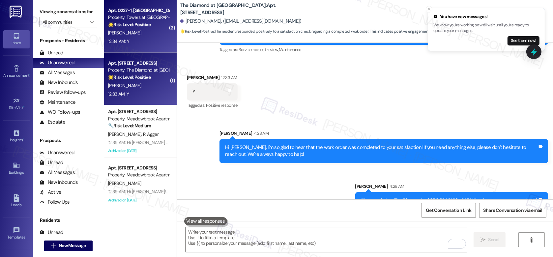
click at [128, 38] on div "12:34 AM: Y 12:34 AM: Y" at bounding box center [138, 41] width 62 height 8
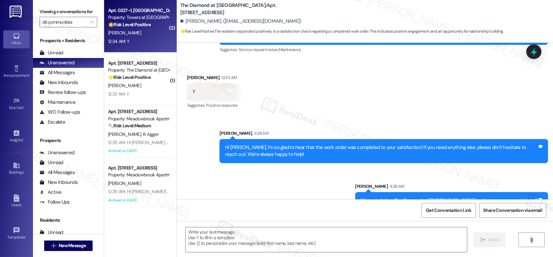
type textarea "Fetching suggested responses. Please feel free to read through the conversation…"
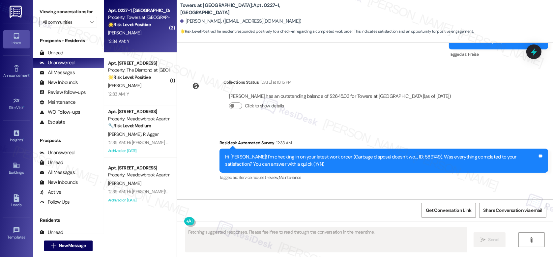
scroll to position [2243, 0]
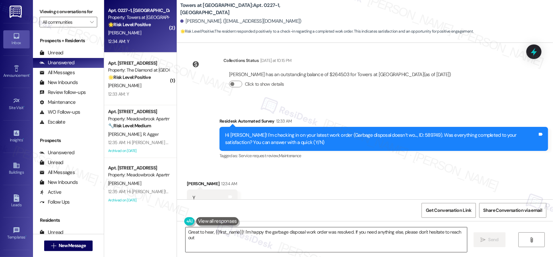
type textarea "Great to hear, {{first_name}}! I'm happy the garbage disposal work order was re…"
click at [259, 236] on textarea "Great to hear, {{first_name}}! I'm happy the garbage disposal work order was re…" at bounding box center [326, 239] width 281 height 25
click at [373, 243] on textarea "Great to hear, {{first_name}}! I'm happy the garbage disposal work order was re…" at bounding box center [326, 239] width 281 height 25
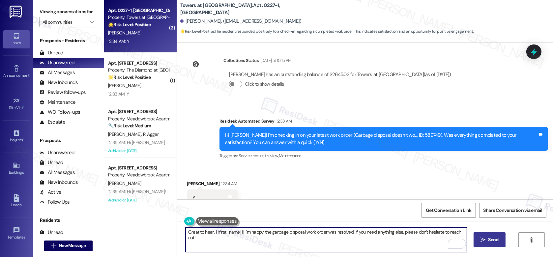
click at [490, 240] on span "Send" at bounding box center [493, 239] width 10 height 7
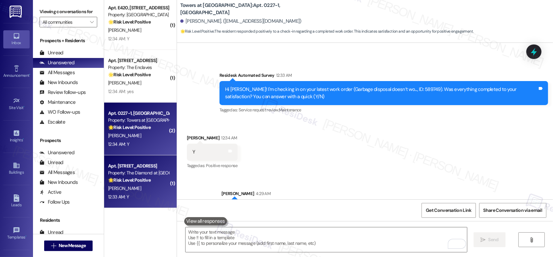
scroll to position [1885, 0]
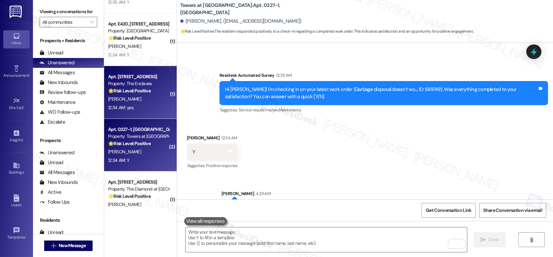
click at [144, 100] on div "A. Jemison" at bounding box center [138, 99] width 62 height 8
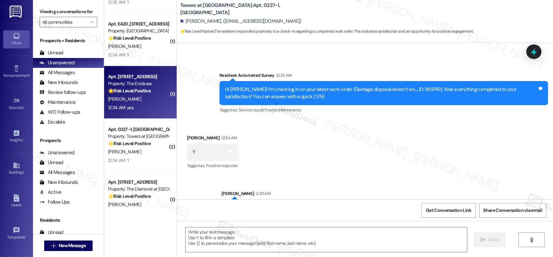
type textarea "Fetching suggested responses. Please feel free to read through the conversation…"
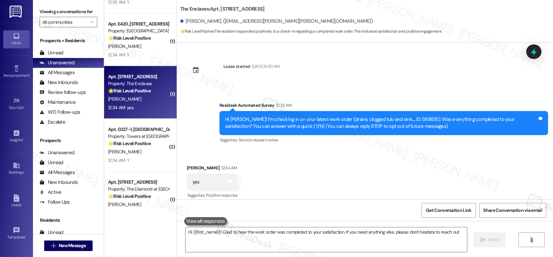
type textarea "Hi {{first_name}}! Glad to hear the work order was completed to your satisfacti…"
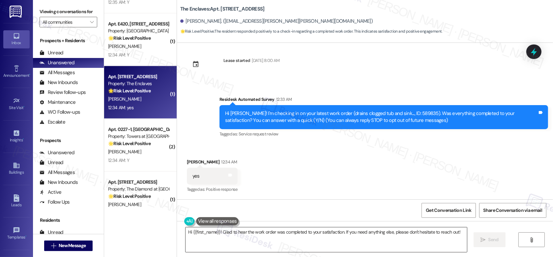
click at [271, 245] on textarea "Hi {{first_name}}! Glad to hear the work order was completed to your satisfacti…" at bounding box center [326, 239] width 281 height 25
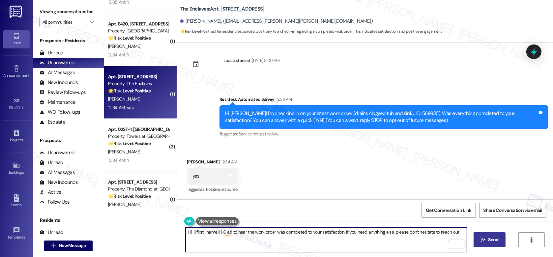
click at [492, 242] on span "Send" at bounding box center [493, 239] width 10 height 7
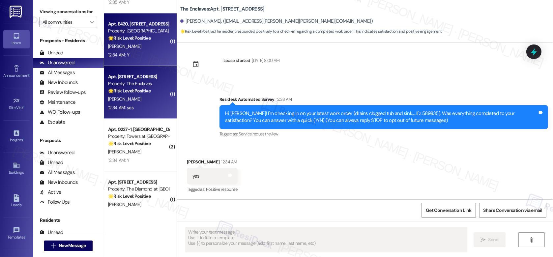
click at [144, 54] on div "12:34 AM: Y 12:34 AM: Y" at bounding box center [138, 55] width 62 height 8
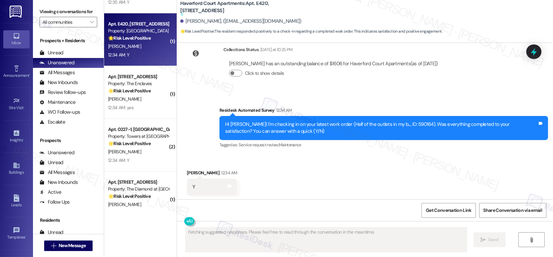
scroll to position [1376, 0]
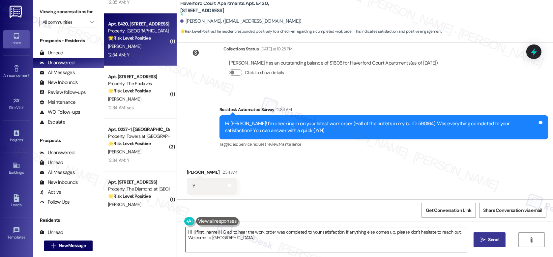
type textarea "Hi {{first_name}}! Glad to hear the work order was completed to your satisfacti…"
click at [285, 238] on textarea "Hi {{first_name}}! Glad to hear the work order was completed to your satisfacti…" at bounding box center [326, 239] width 281 height 25
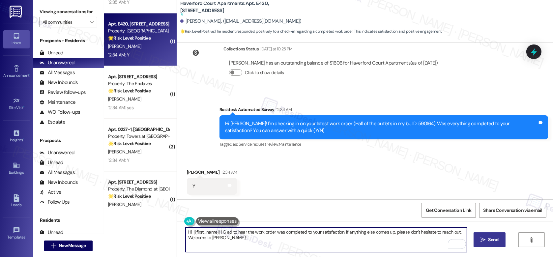
click at [474, 228] on div "Hi {{first_name}}! Glad to hear the work order was completed to your satisfacti…" at bounding box center [365, 245] width 376 height 49
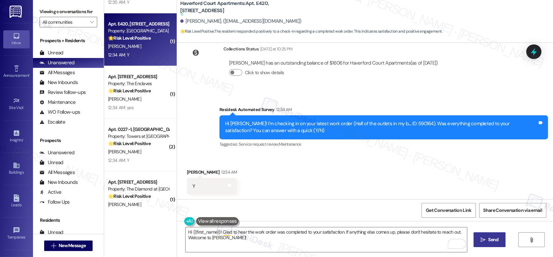
click at [489, 242] on span "Send" at bounding box center [493, 239] width 10 height 7
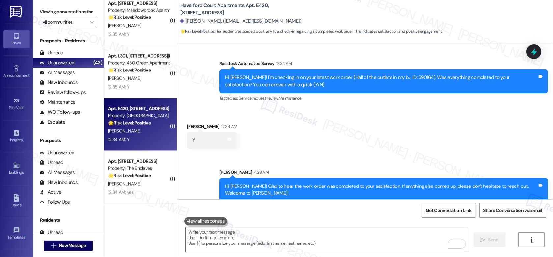
scroll to position [1792, 0]
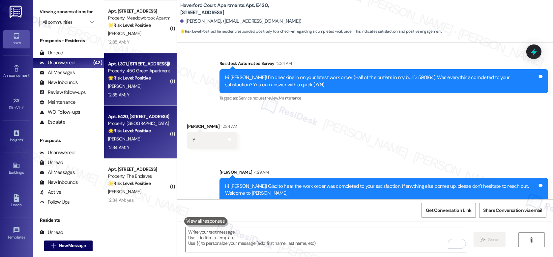
click at [143, 94] on div "12:35 AM: Y 12:35 AM: Y" at bounding box center [138, 95] width 62 height 8
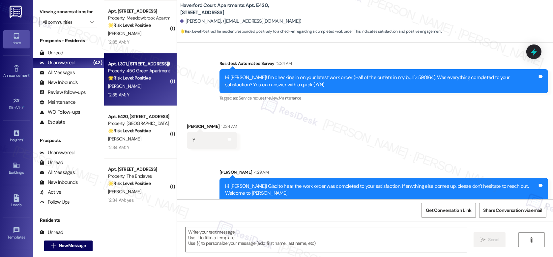
type textarea "Fetching suggested responses. Please feel free to read through the conversation…"
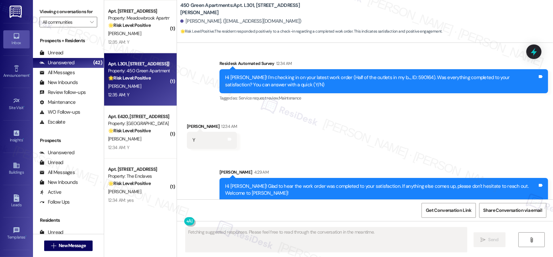
scroll to position [774, 0]
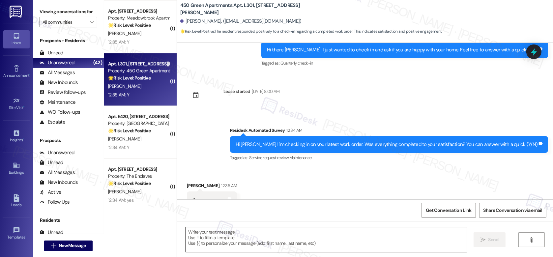
click at [270, 227] on textarea at bounding box center [326, 239] width 281 height 25
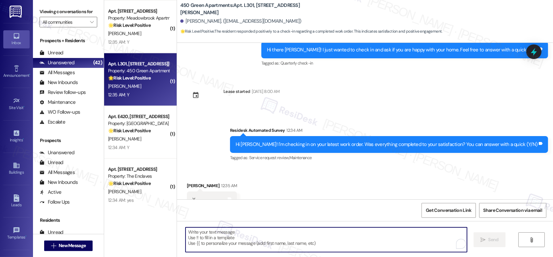
click at [270, 227] on textarea "To enrich screen reader interactions, please activate Accessibility in Grammarl…" at bounding box center [326, 239] width 281 height 25
